Goal: Find specific page/section: Find specific page/section

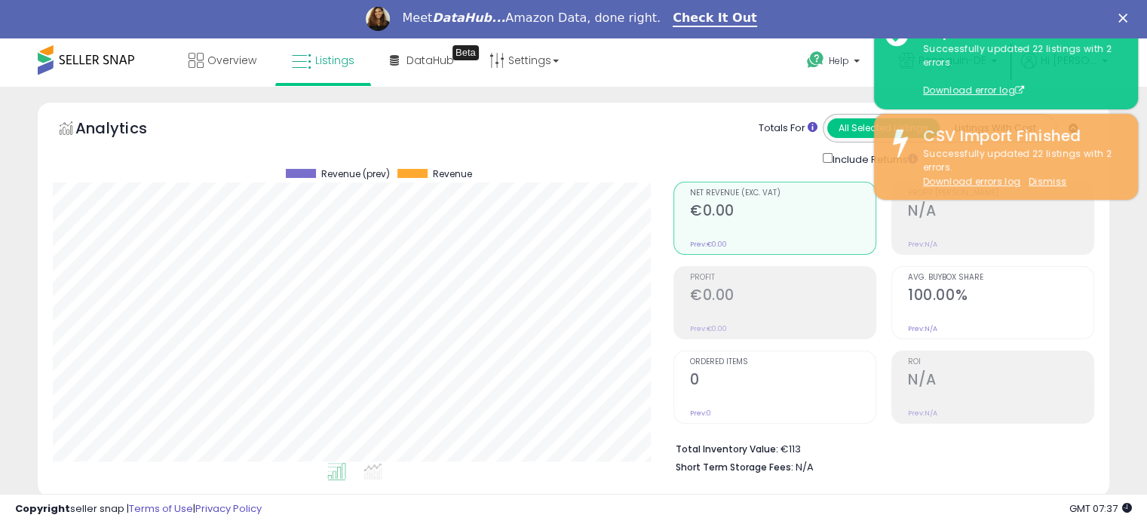
scroll to position [308, 620]
click at [1127, 20] on div "Meet DataHub... Amazon Data, done right. Check It Out" at bounding box center [573, 19] width 1147 height 26
click at [1128, 18] on polygon "Close" at bounding box center [1122, 18] width 9 height 9
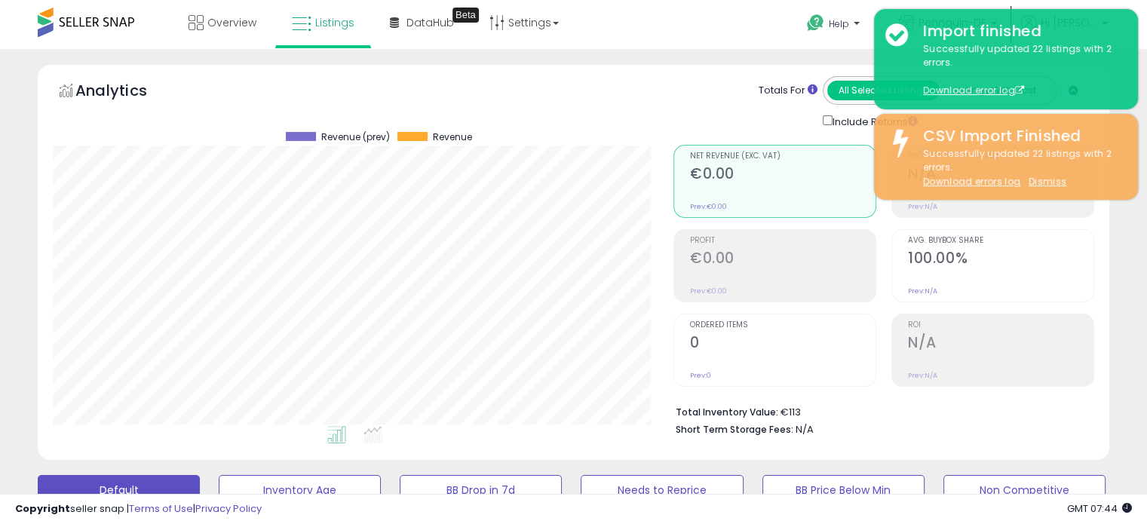
click at [835, 81] on button "All Selected Listings" at bounding box center [883, 91] width 112 height 20
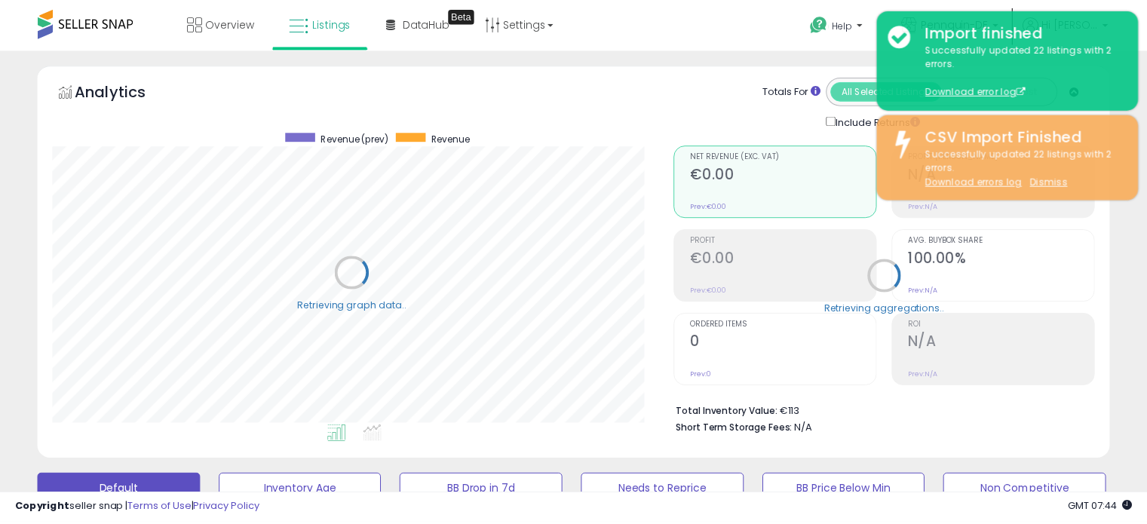
scroll to position [308, 627]
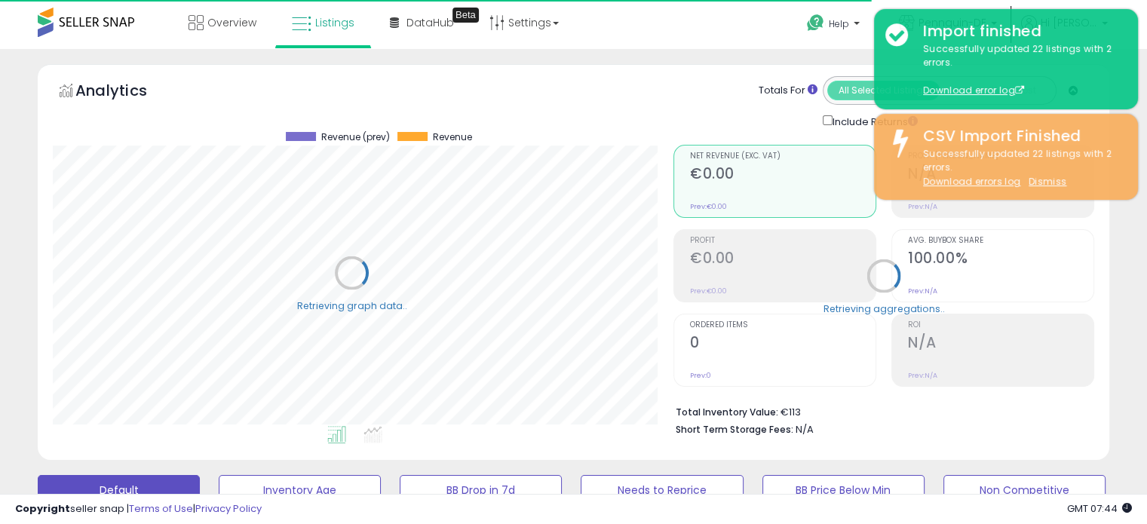
click at [858, 100] on div "All Selected Listings Listings With Cost" at bounding box center [940, 90] width 234 height 29
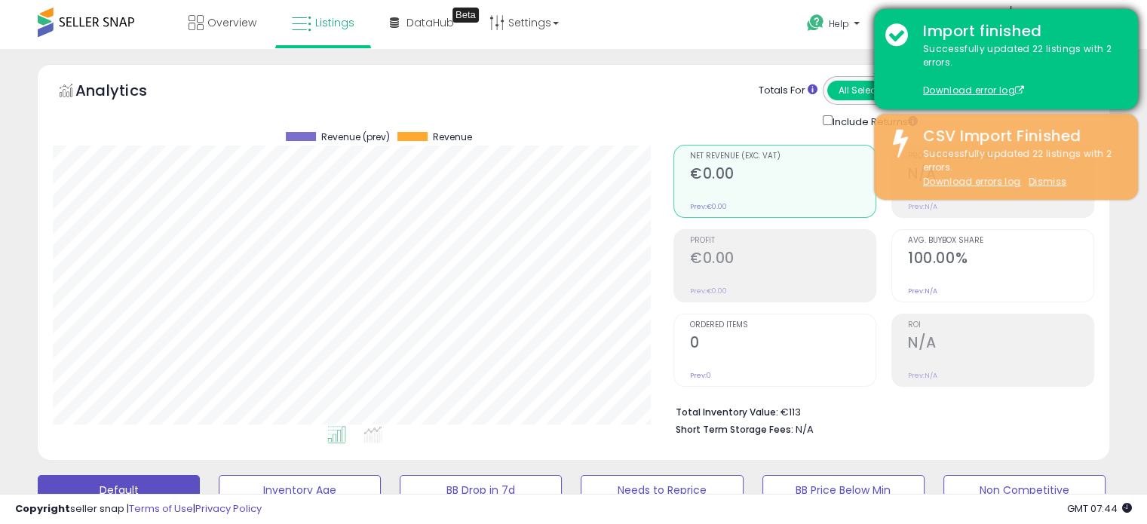
scroll to position [308, 620]
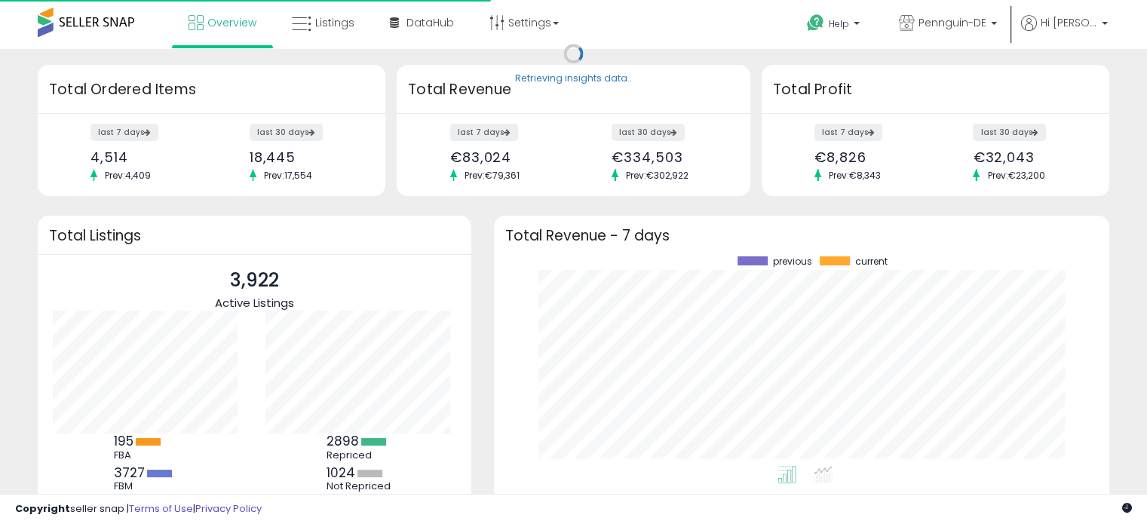
scroll to position [209, 585]
click at [978, 21] on span "Pennguin-DE" at bounding box center [953, 22] width 68 height 15
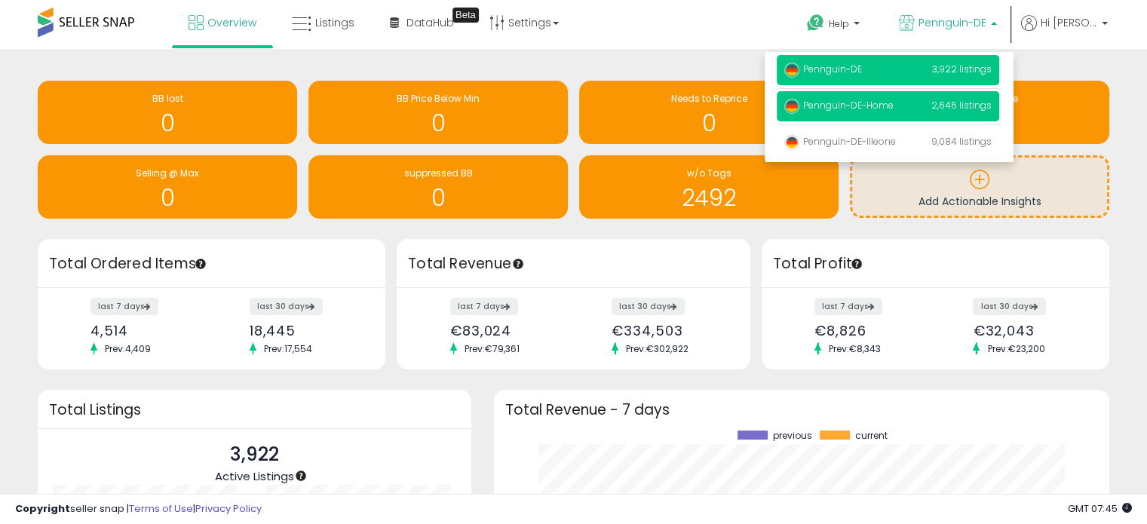
click at [908, 112] on p "Pennguin-DE-Home 2,646 listings" at bounding box center [888, 106] width 222 height 30
click at [836, 98] on p "Pennguin-DE-Home 2,646 listings" at bounding box center [888, 106] width 222 height 30
drag, startPoint x: 845, startPoint y: 103, endPoint x: 855, endPoint y: 114, distance: 15.0
click at [845, 103] on span "Pennguin-DE-Home" at bounding box center [838, 105] width 109 height 13
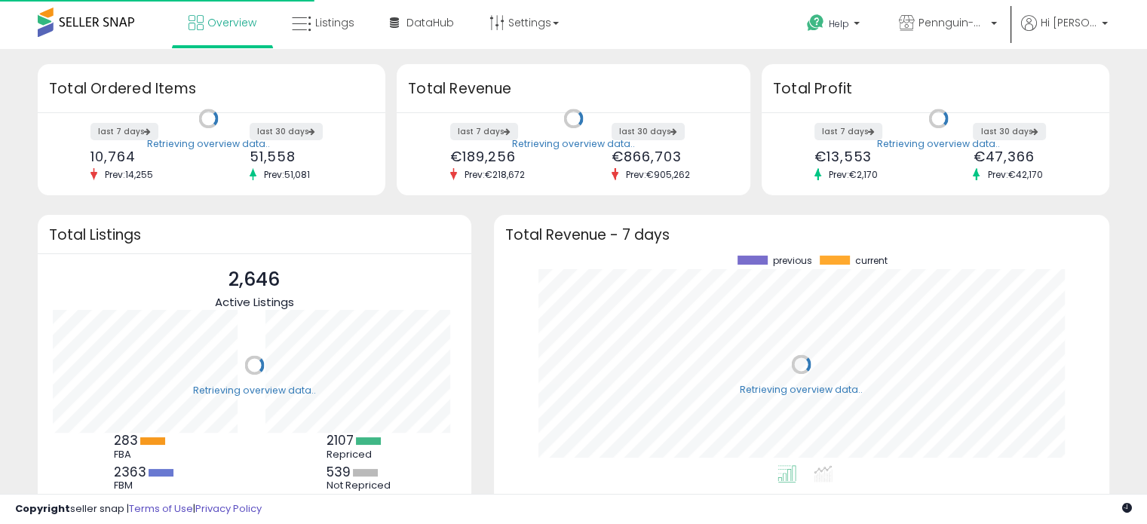
scroll to position [209, 585]
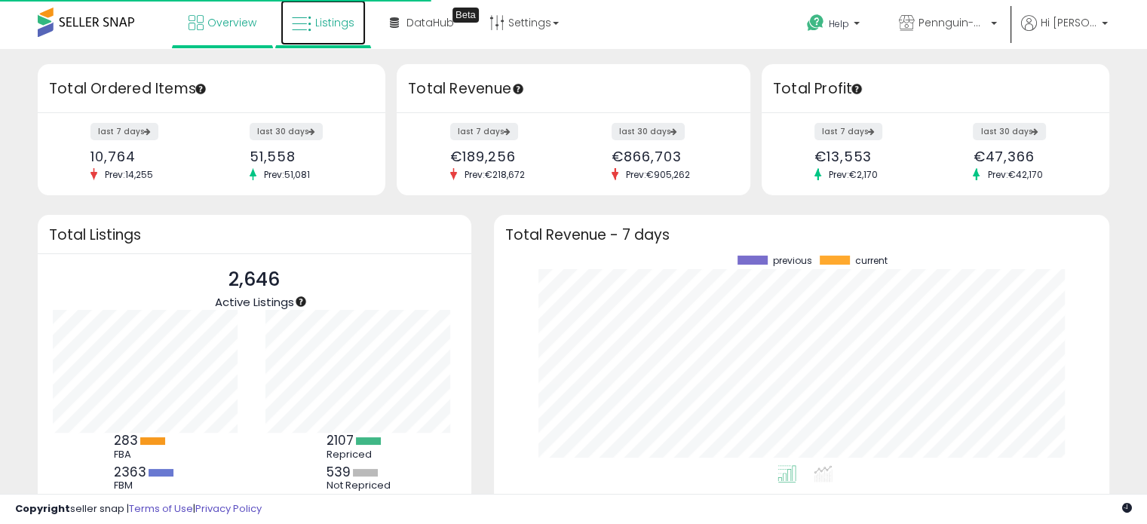
click at [317, 26] on span "Listings" at bounding box center [334, 22] width 39 height 15
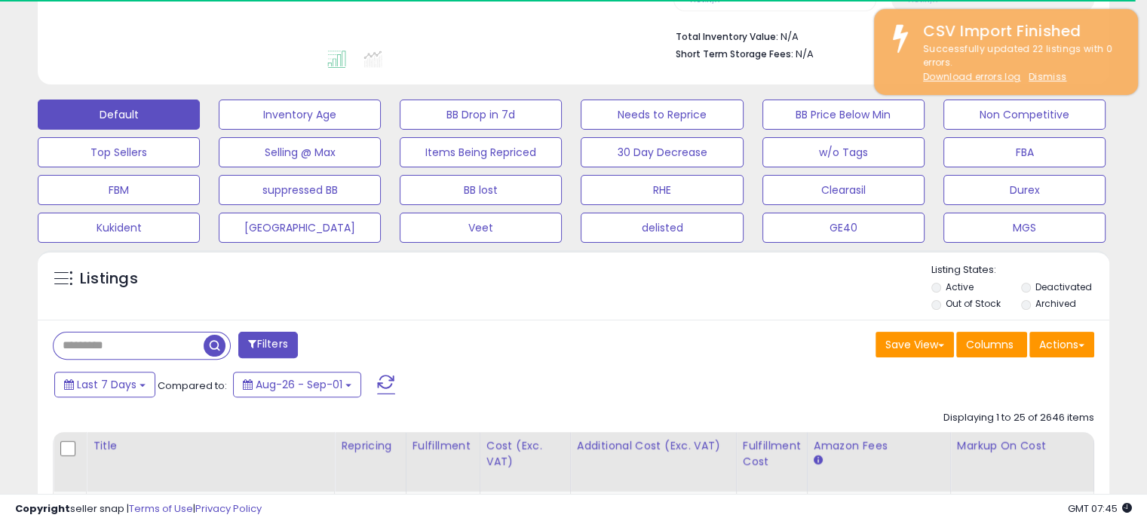
scroll to position [377, 0]
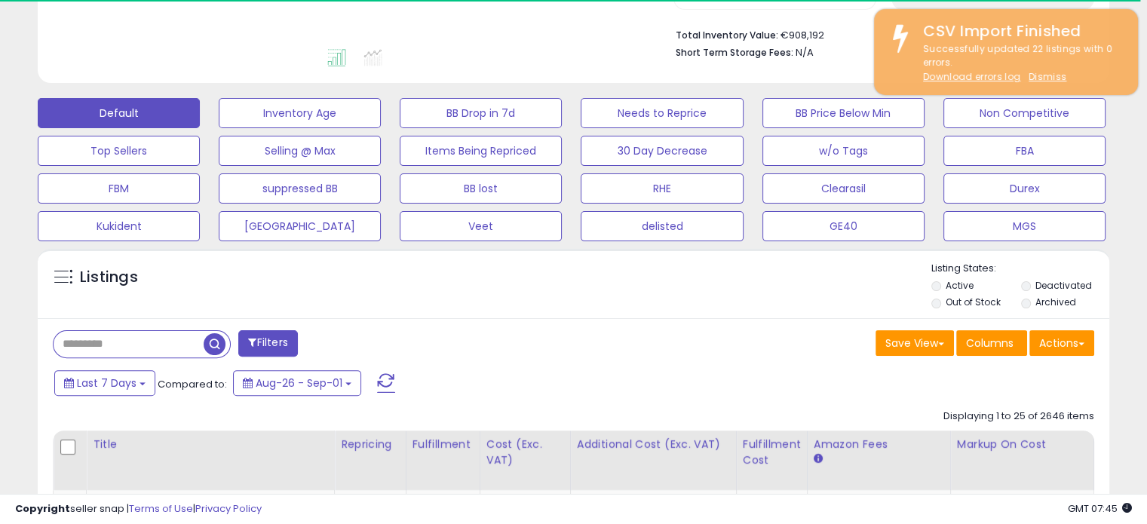
click at [211, 349] on span "button" at bounding box center [215, 344] width 22 height 22
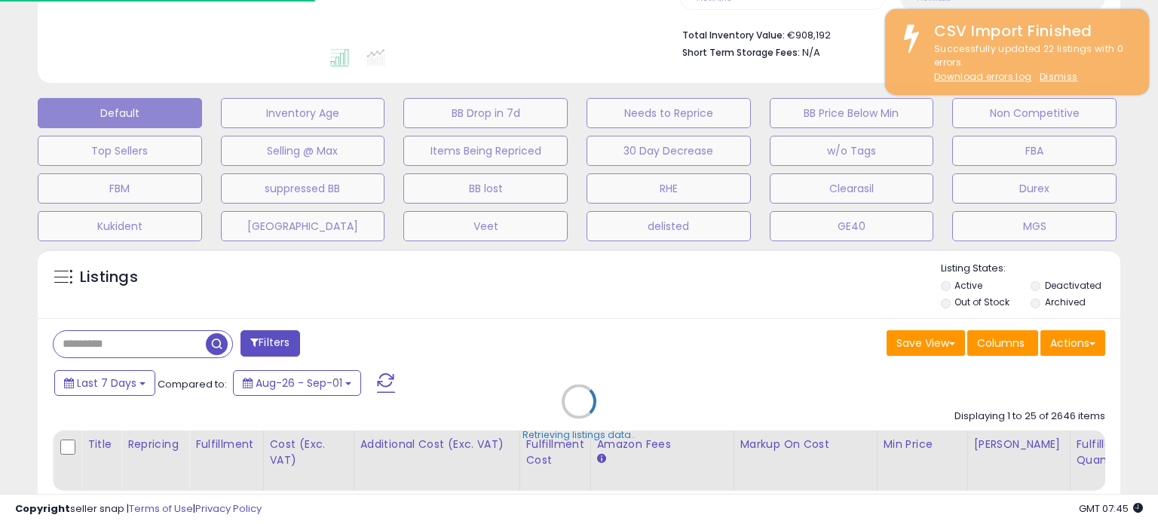
click at [176, 347] on div "Retrieving listings data.." at bounding box center [579, 412] width 1106 height 343
click at [133, 342] on div "Retrieving listings data.." at bounding box center [579, 412] width 1106 height 343
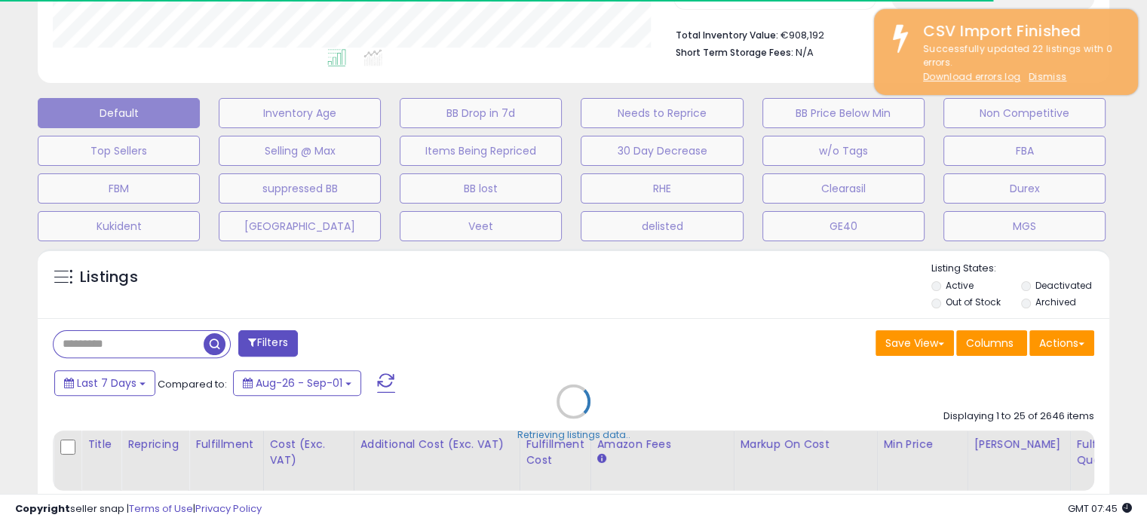
scroll to position [308, 620]
click at [100, 343] on div "Retrieving listings data.." at bounding box center [573, 412] width 1094 height 343
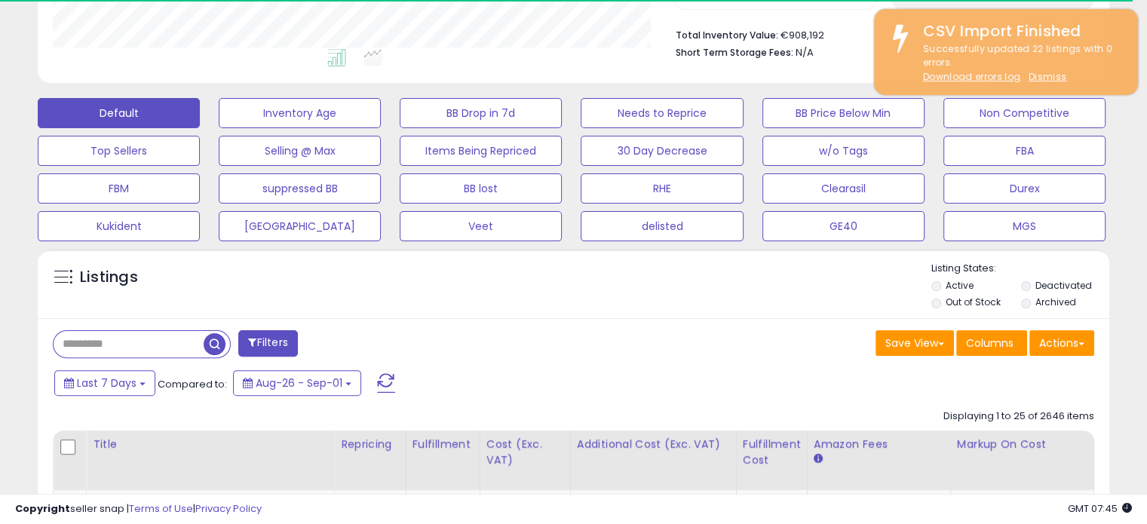
click at [100, 343] on input "text" at bounding box center [129, 344] width 150 height 26
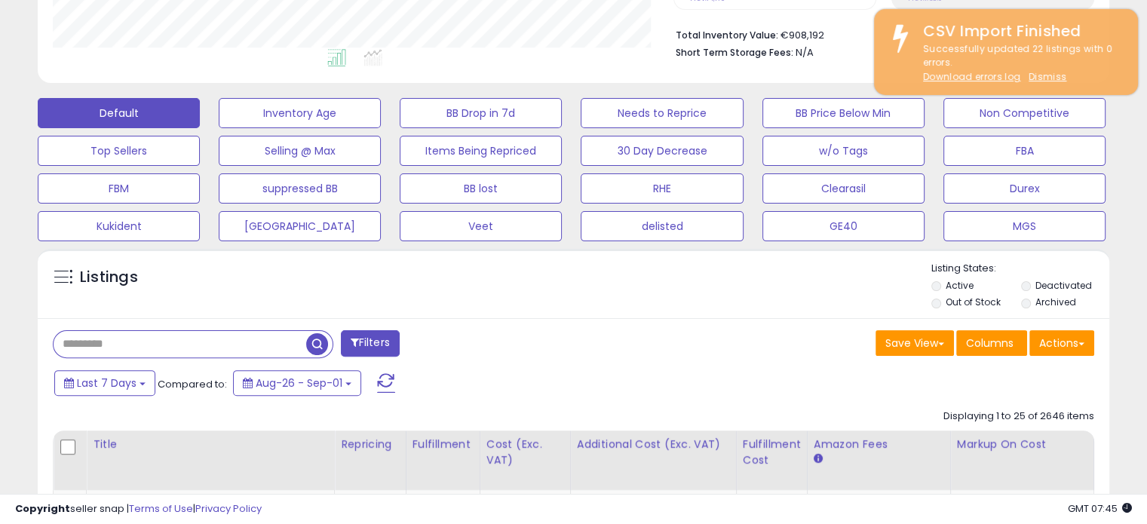
paste input "**********"
type input "**********"
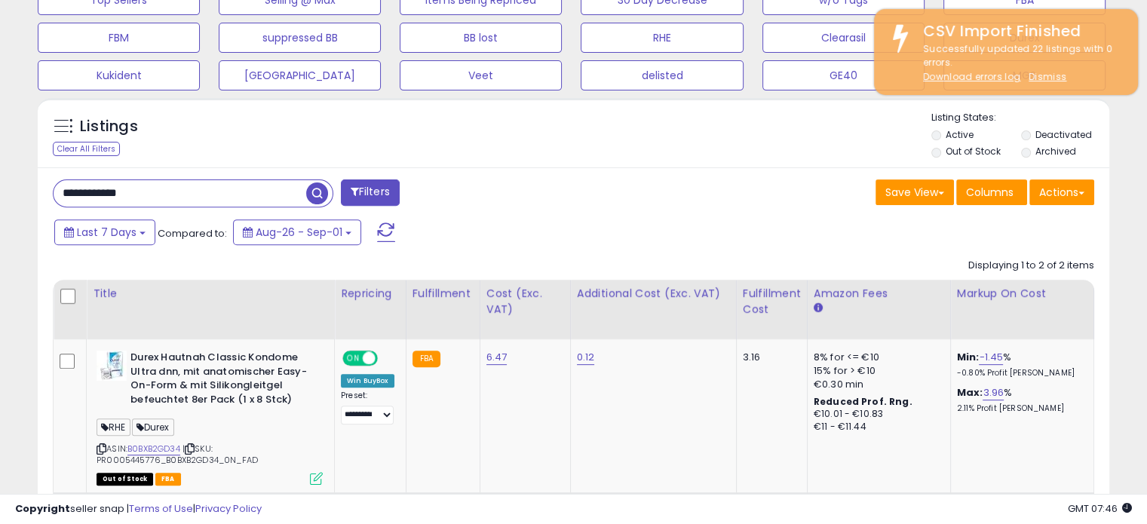
scroll to position [603, 0]
